Goal: Task Accomplishment & Management: Manage account settings

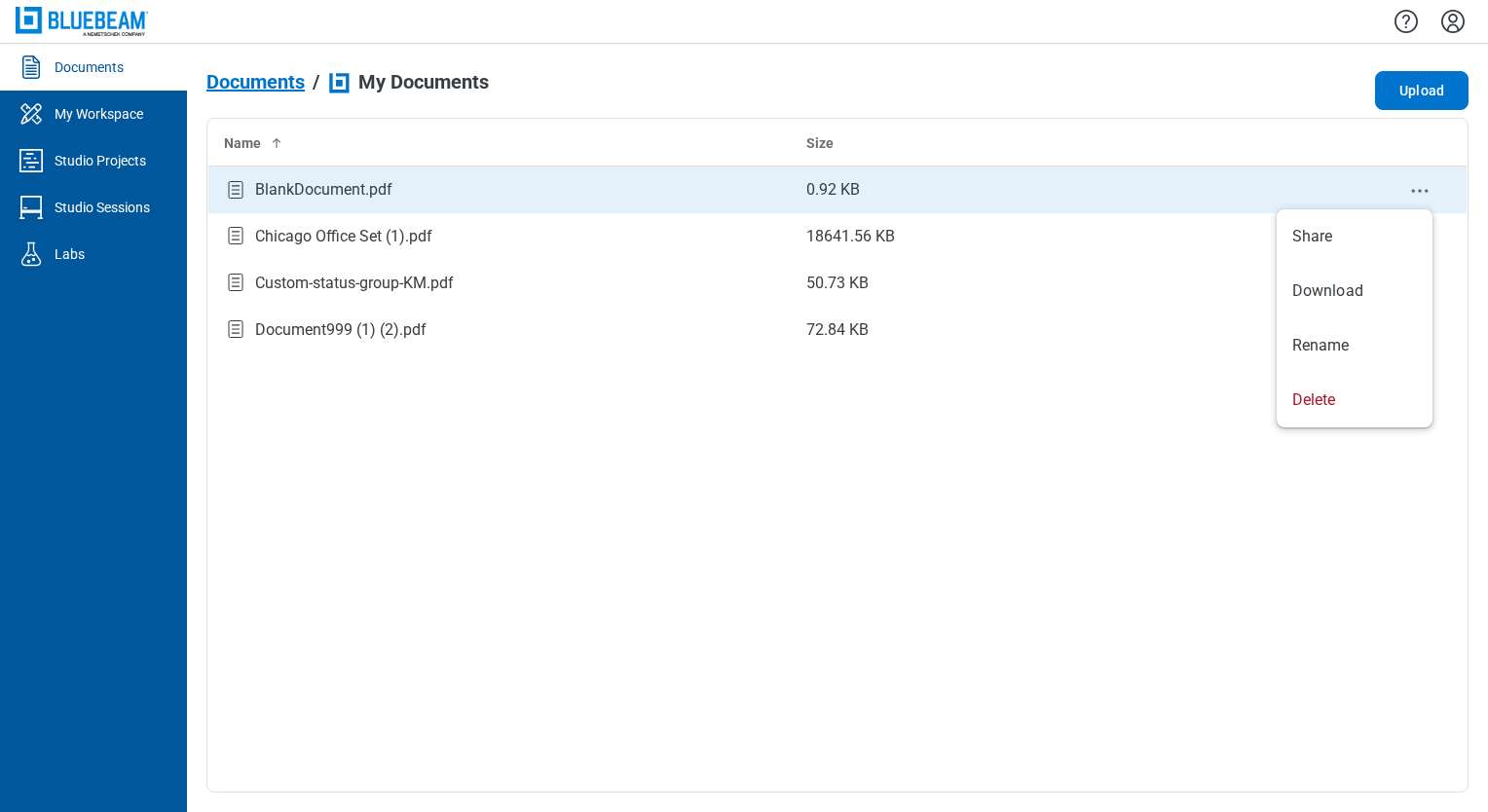
click at [1427, 187] on icon "context-menu" at bounding box center [1420, 191] width 24 height 24
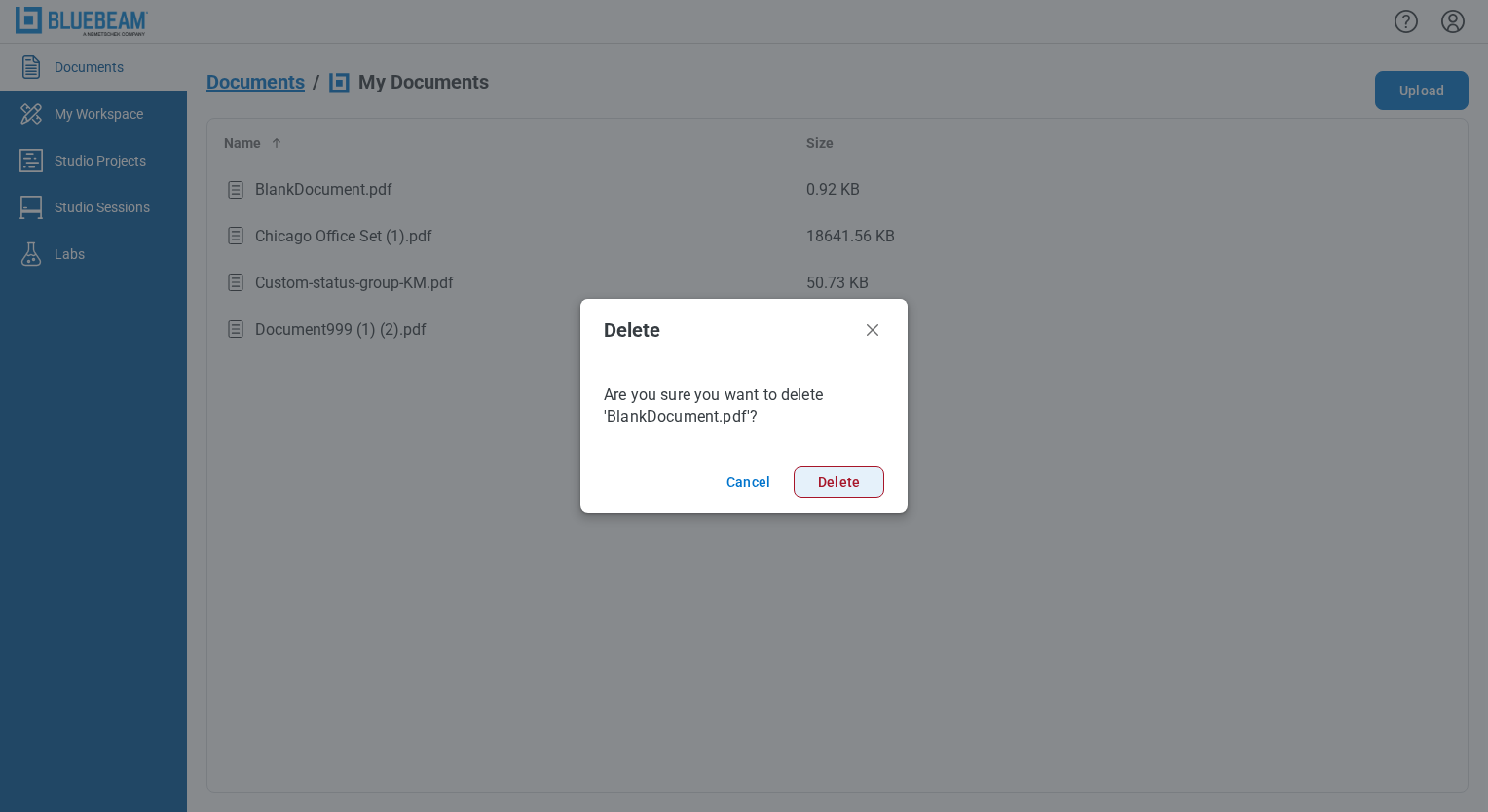
click at [872, 480] on button "Delete" at bounding box center [839, 482] width 90 height 31
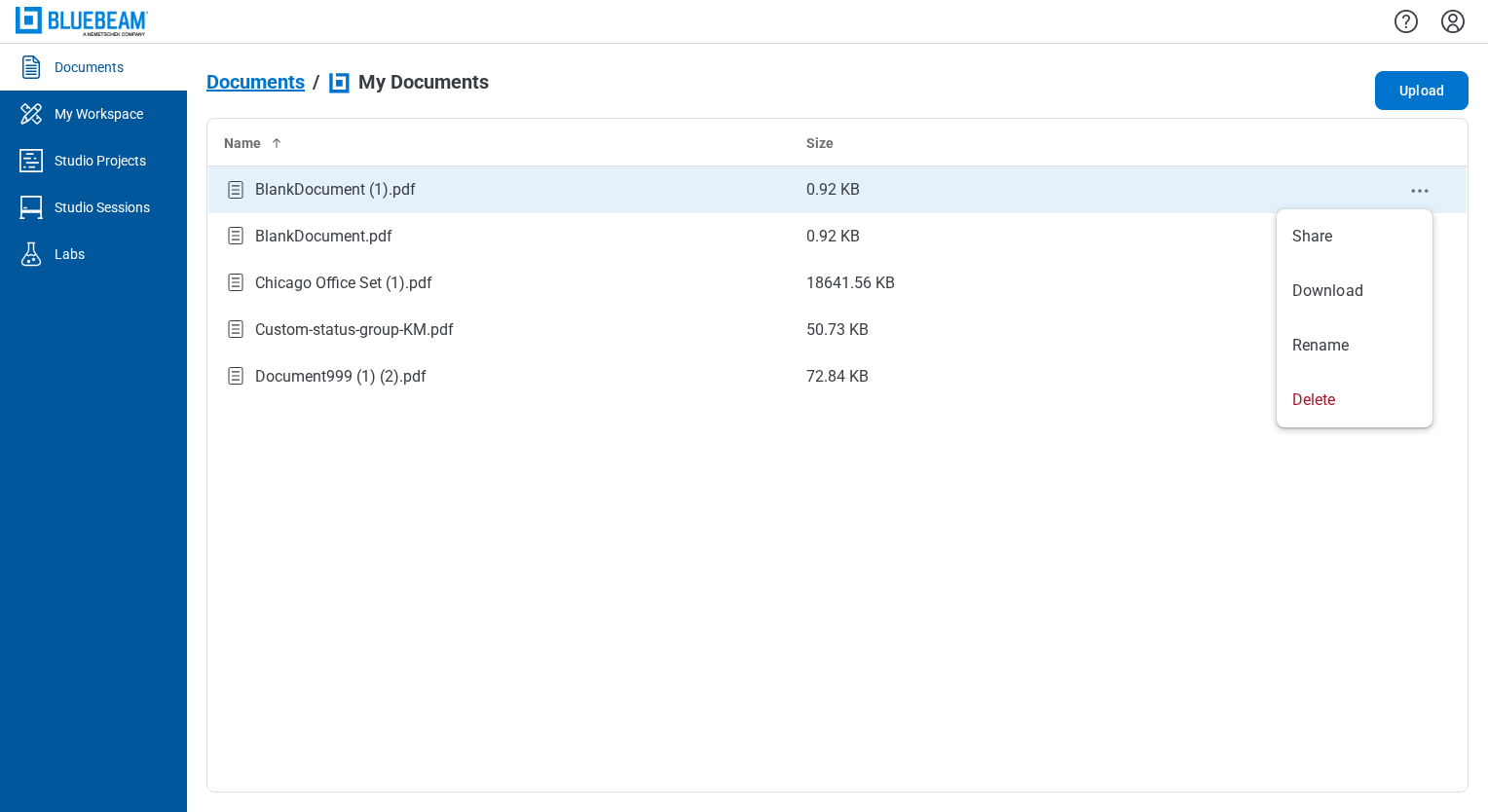
click at [1425, 194] on icon "context-menu" at bounding box center [1420, 191] width 24 height 24
click at [1424, 198] on icon "context-menu" at bounding box center [1420, 191] width 24 height 24
click at [1420, 192] on circle "context-menu" at bounding box center [1419, 190] width 3 height 3
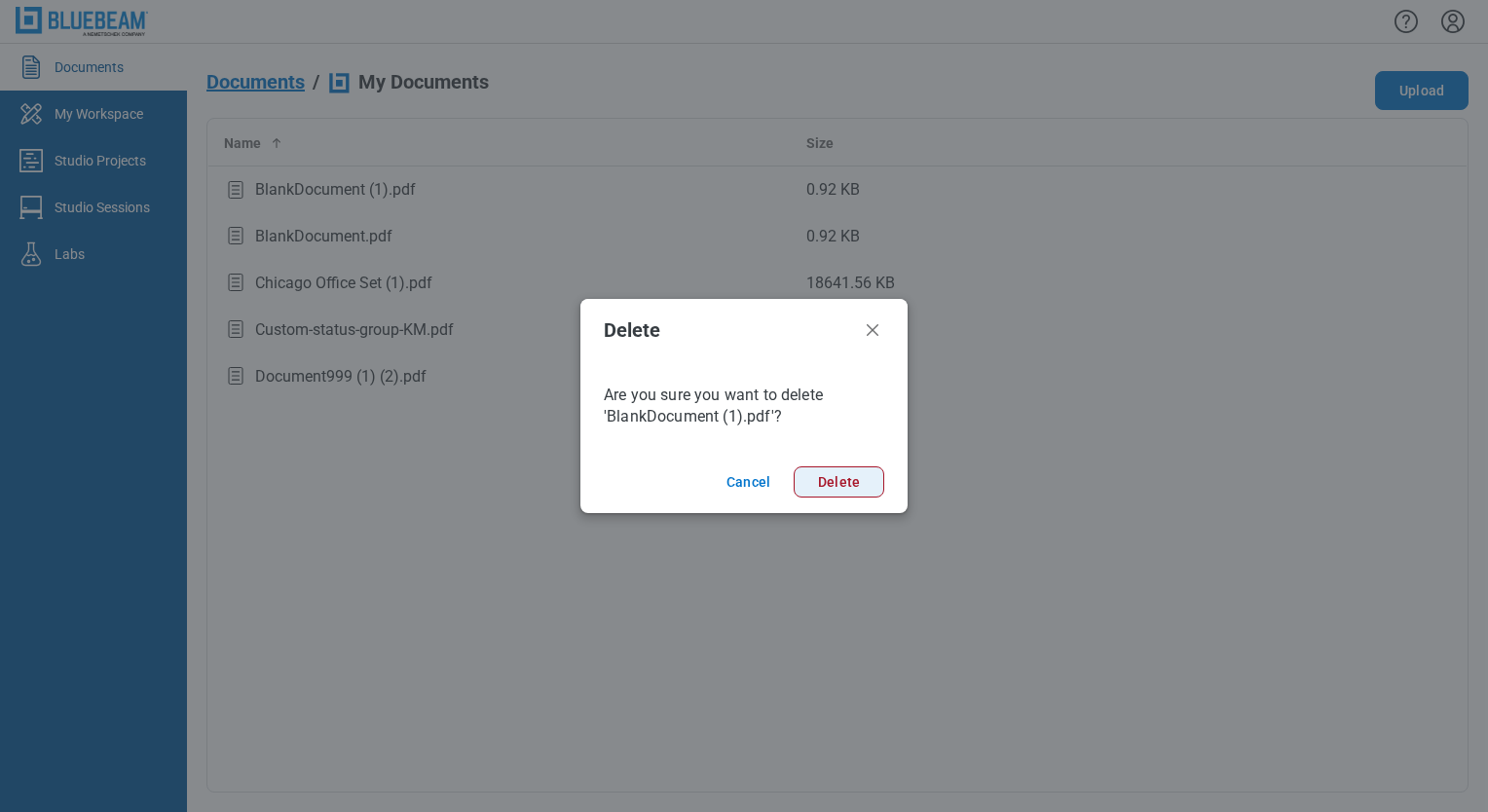
click at [857, 488] on button "Delete" at bounding box center [839, 482] width 90 height 31
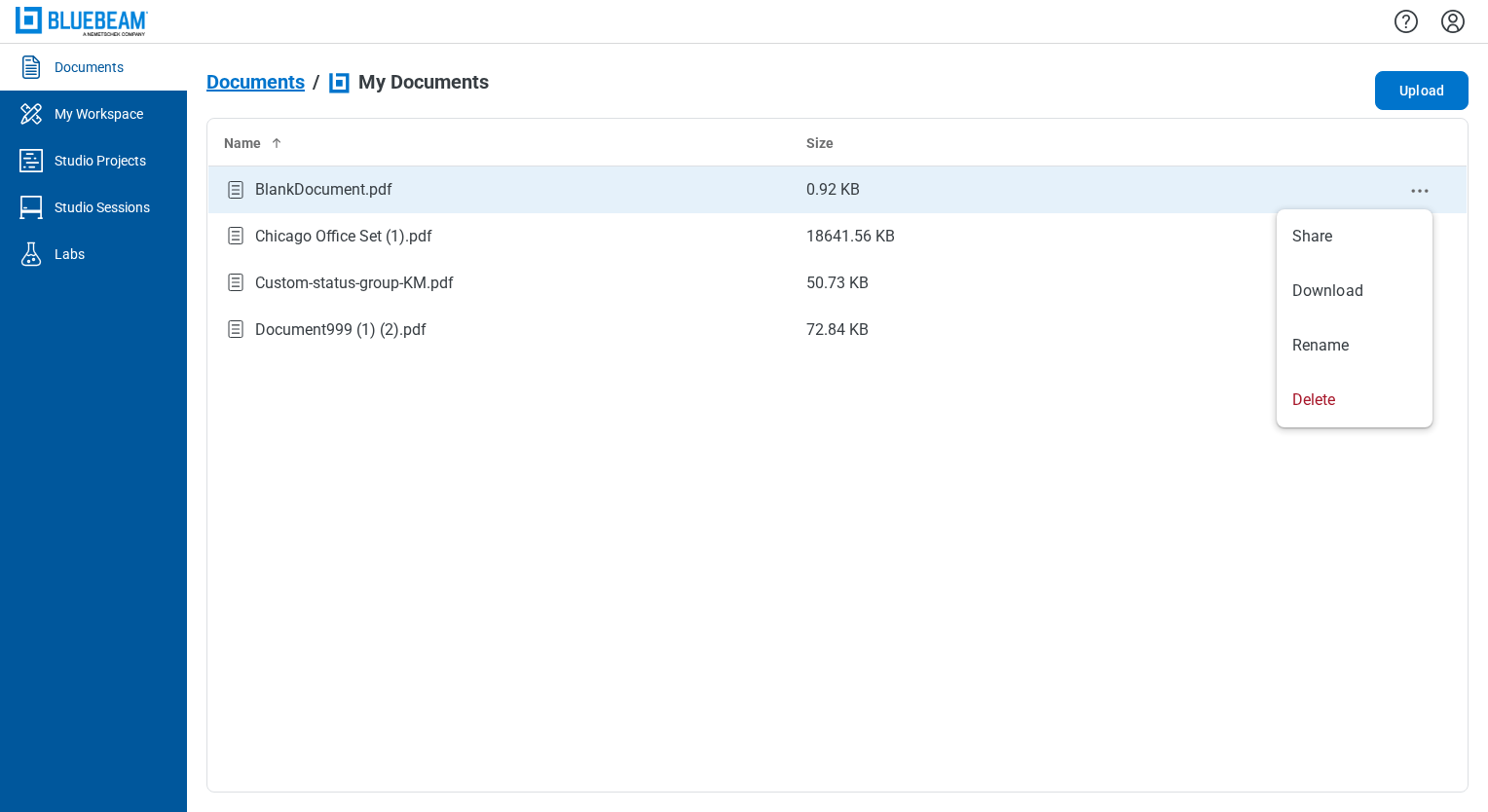
click at [1426, 189] on icon "context-menu" at bounding box center [1420, 191] width 24 height 24
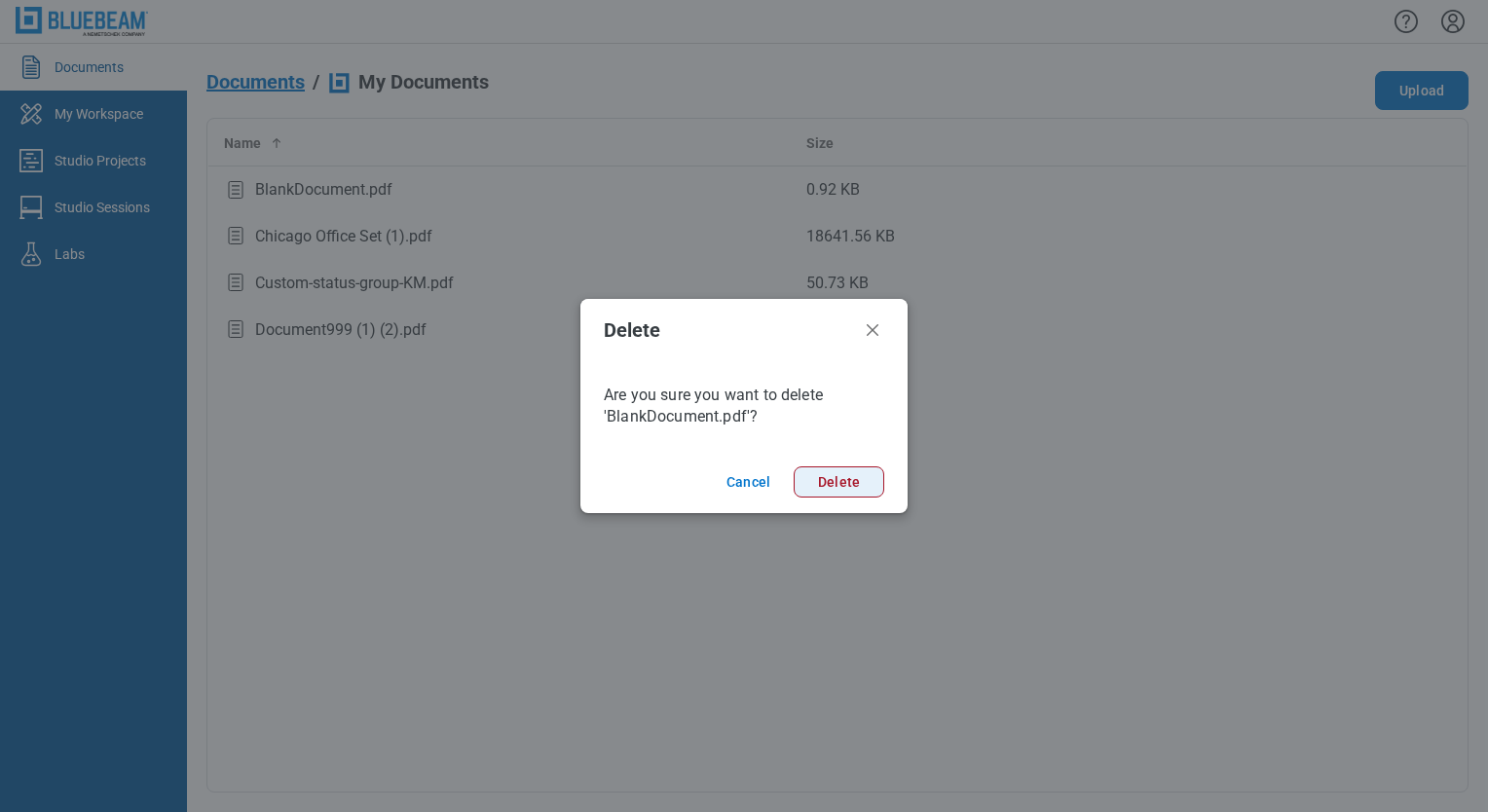
click at [857, 478] on button "Delete" at bounding box center [839, 482] width 90 height 31
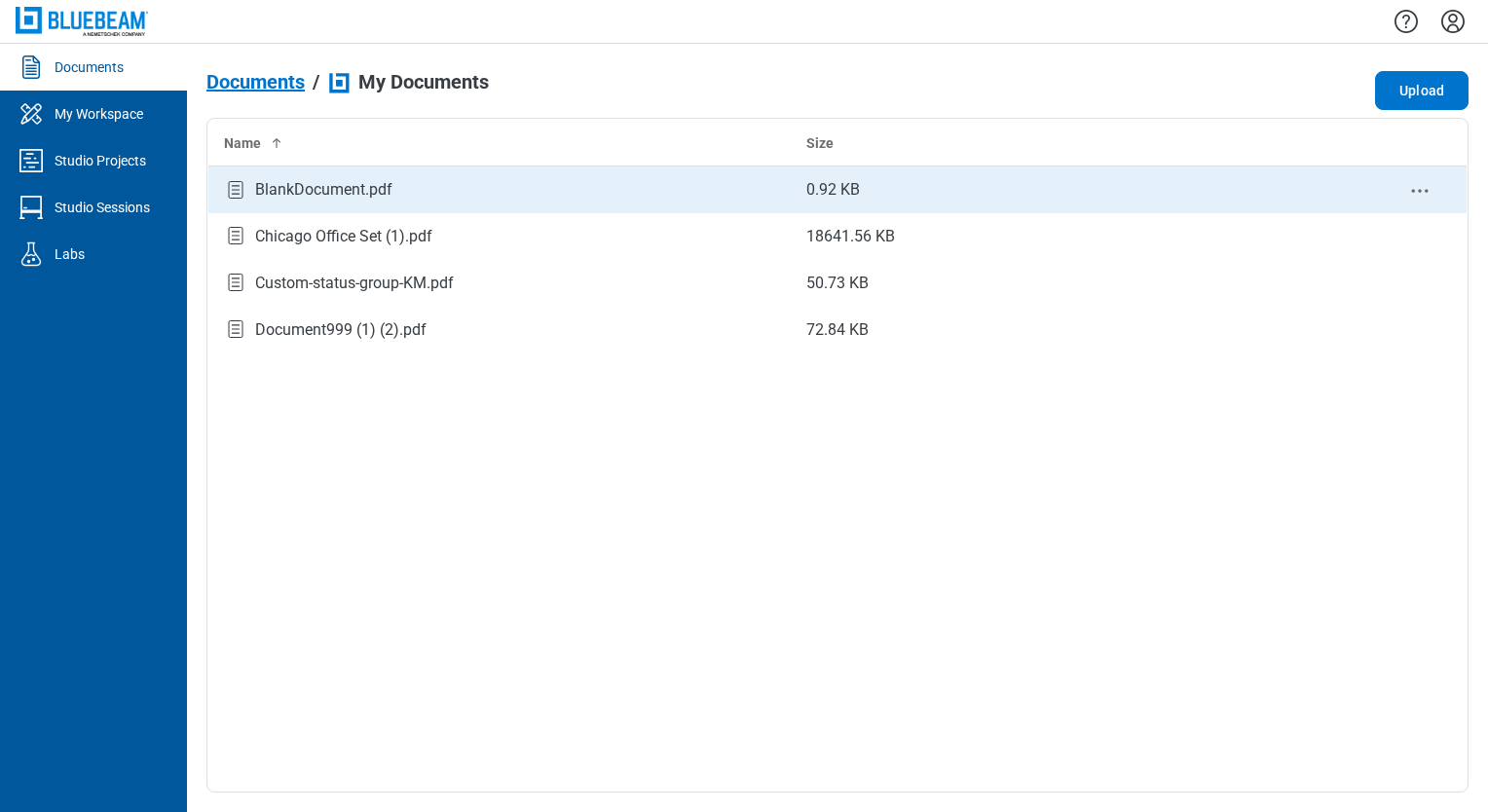
click at [1410, 187] on icon "context-menu" at bounding box center [1420, 191] width 24 height 24
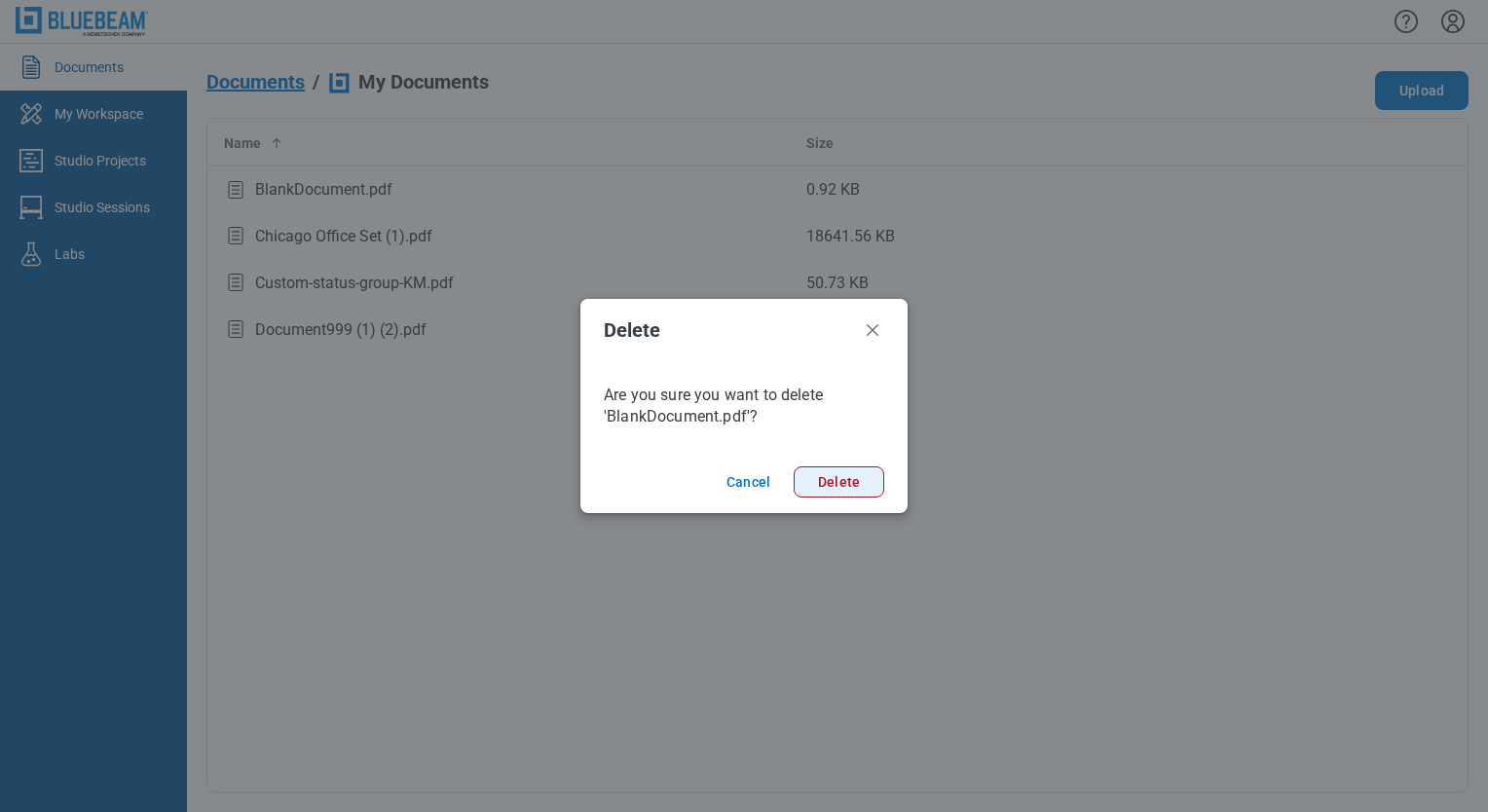
click at [858, 470] on button "Delete" at bounding box center [839, 482] width 90 height 31
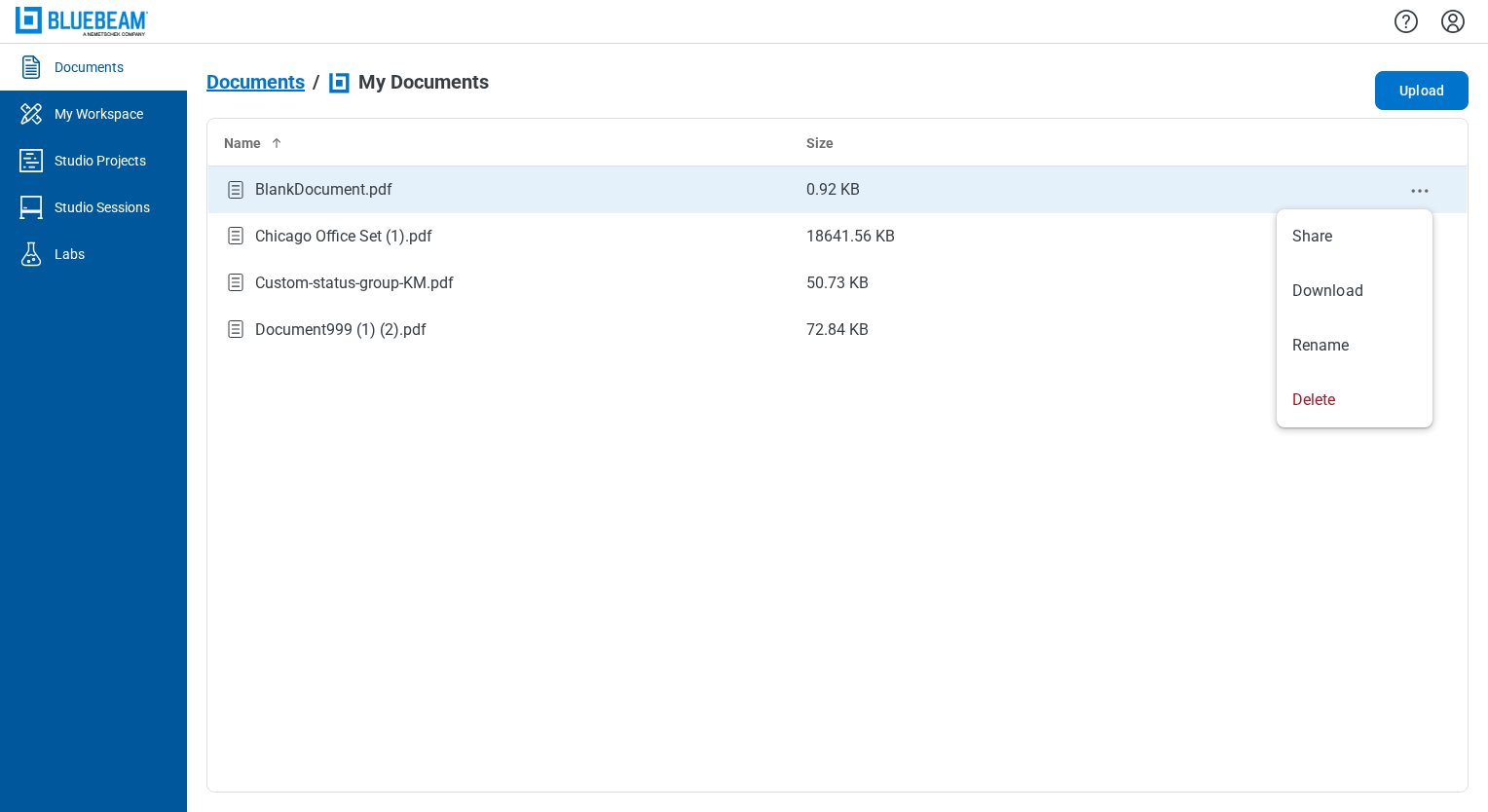
click at [1420, 189] on circle "context-menu" at bounding box center [1419, 190] width 3 height 3
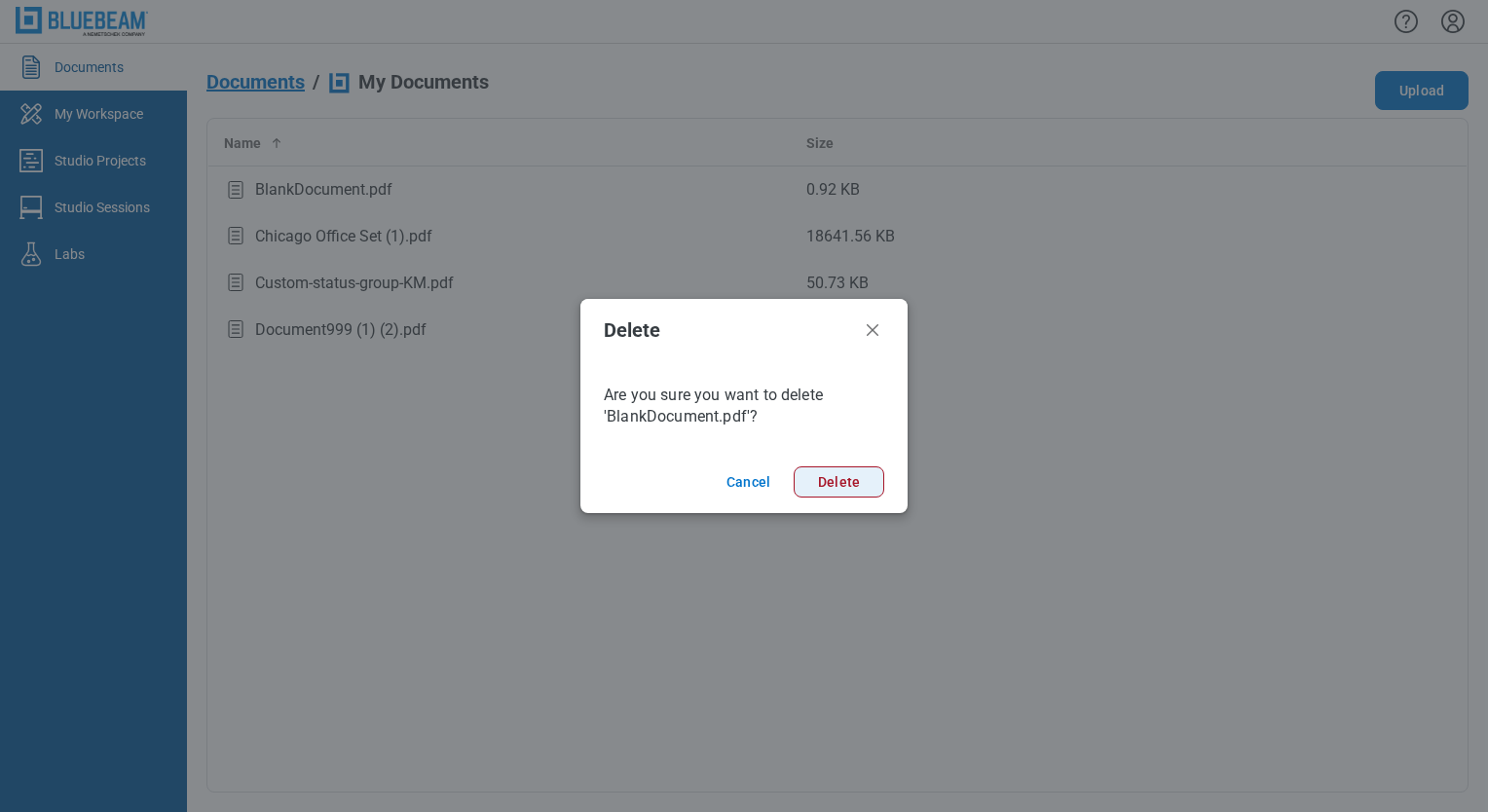
click at [864, 476] on button "Delete" at bounding box center [839, 482] width 90 height 31
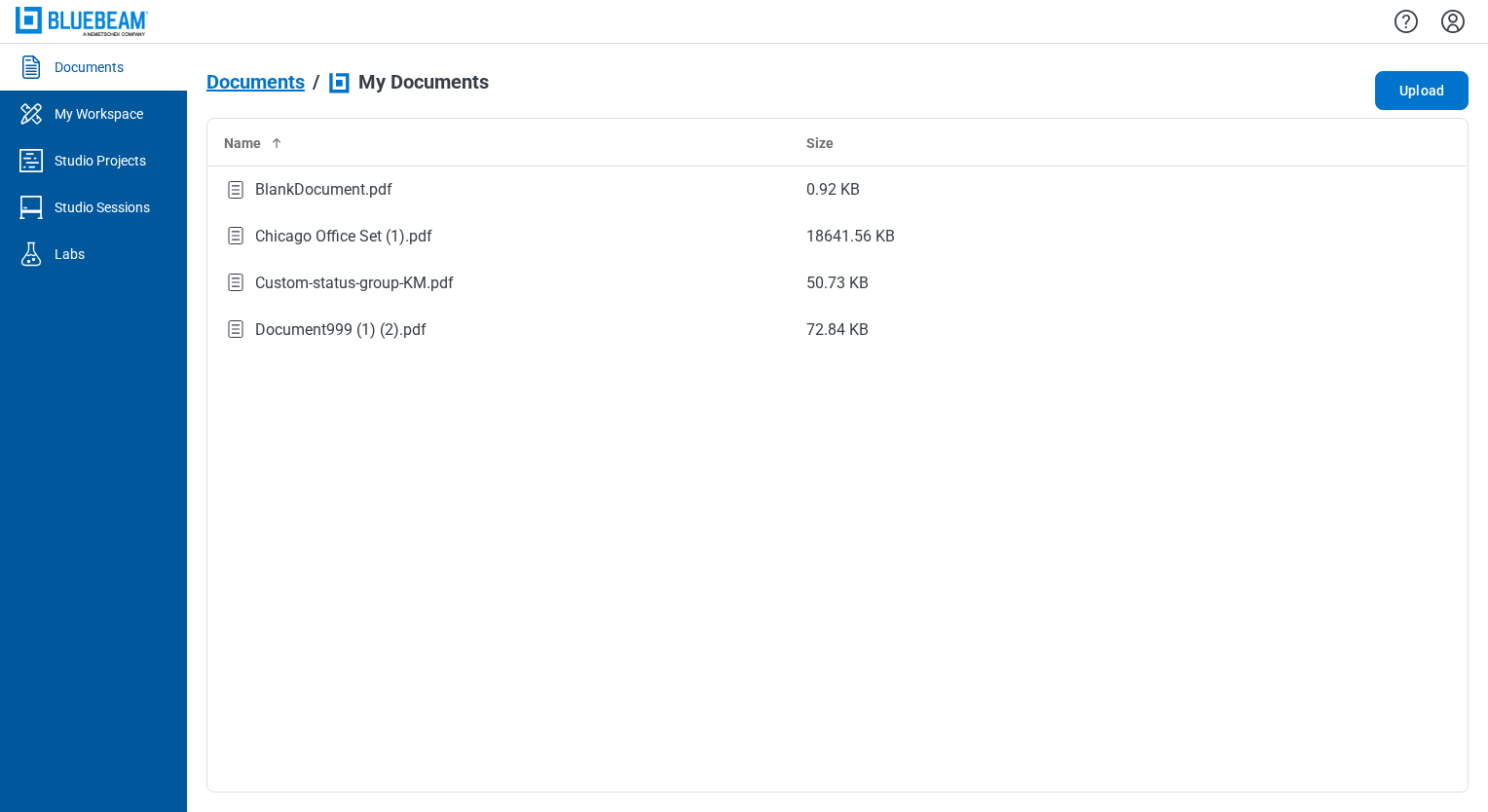
click at [572, 609] on div "Name Size BlankDocument.pdf 0.92 KB Chicago Office Set (1).pdf 18641.56 KB Cust…" at bounding box center [837, 455] width 1262 height 674
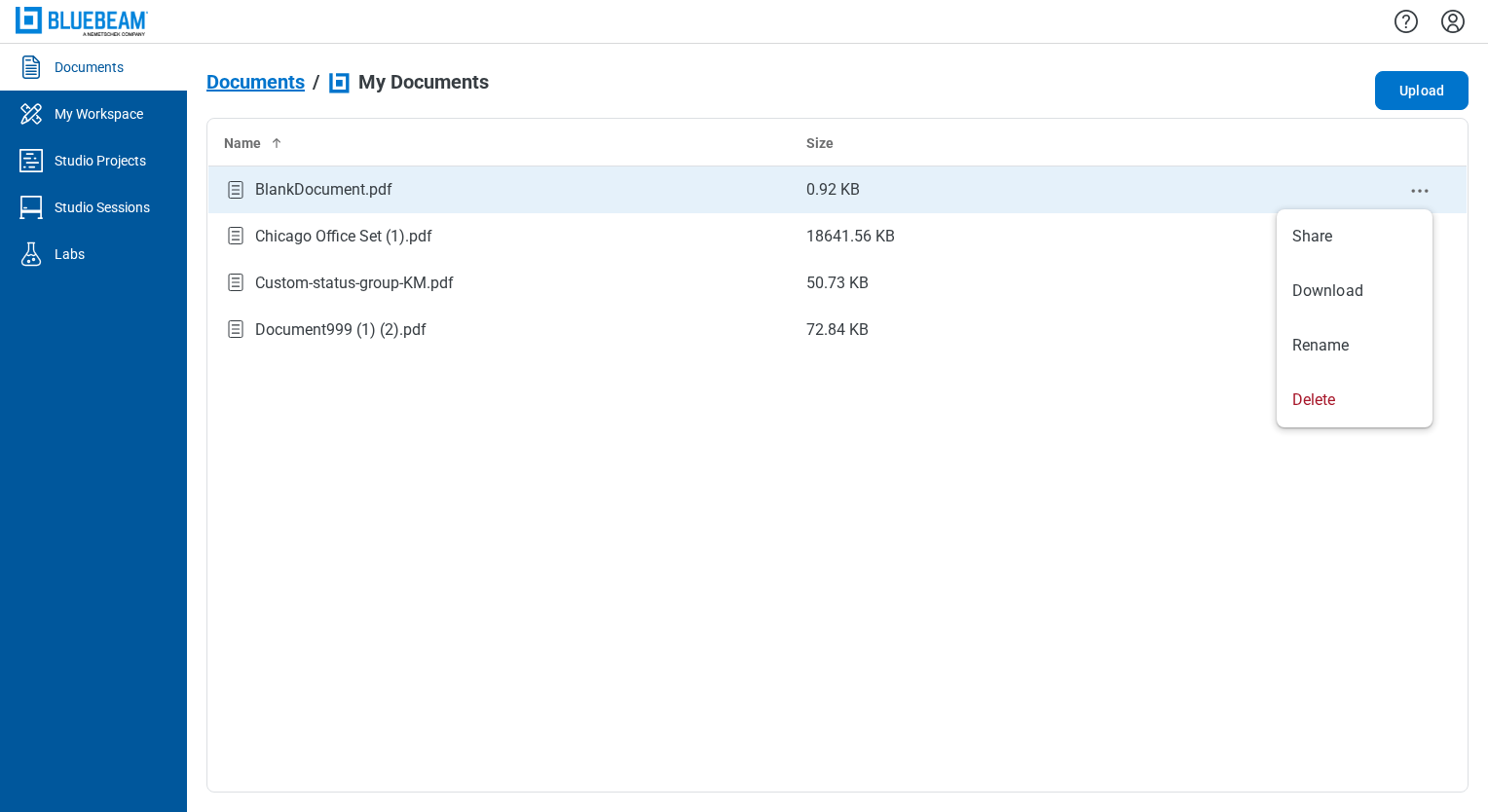
click at [1417, 192] on icon "context-menu" at bounding box center [1420, 191] width 24 height 24
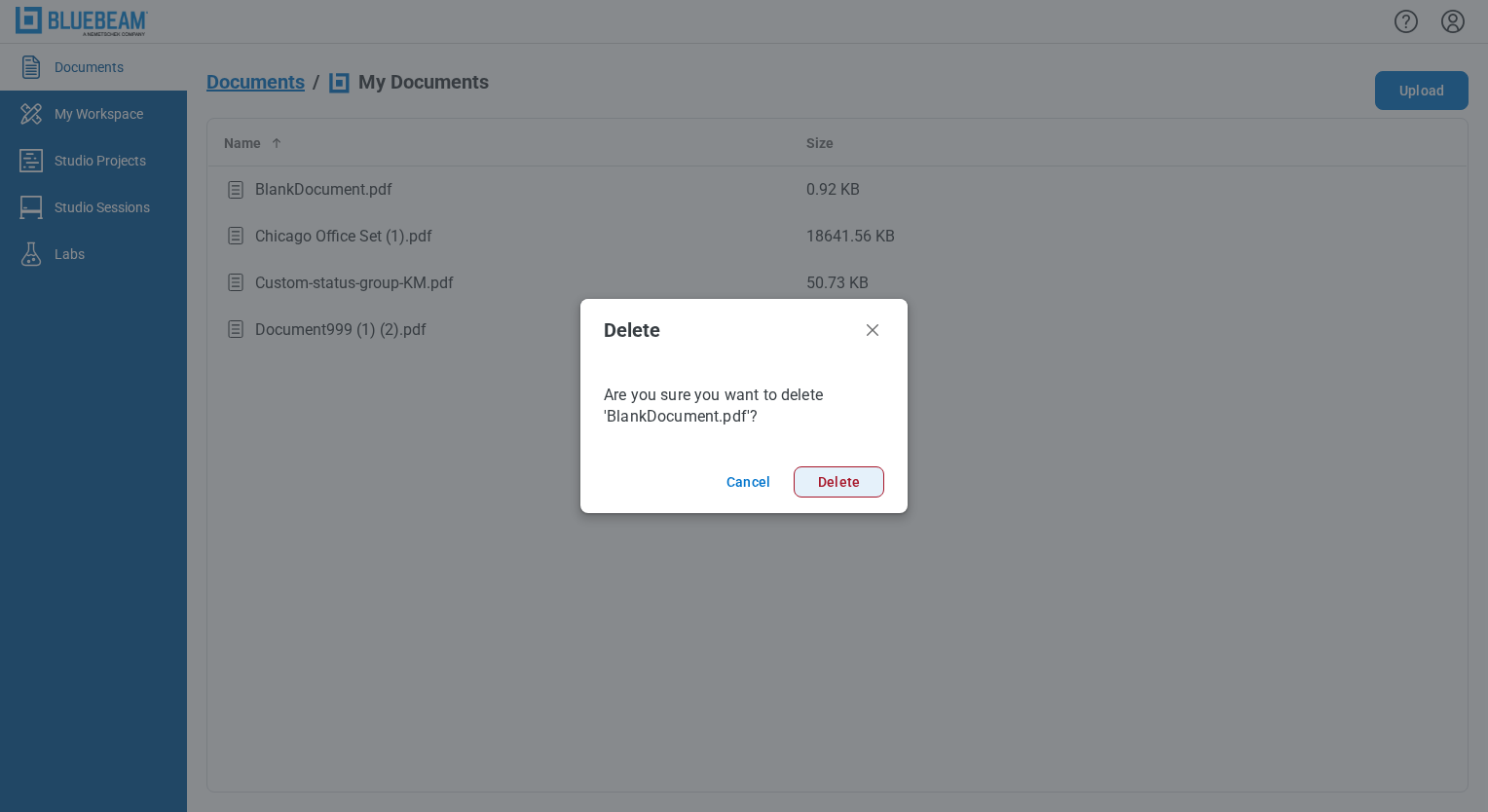
click at [864, 490] on button "Delete" at bounding box center [839, 482] width 90 height 31
